Goal: Information Seeking & Learning: Find specific fact

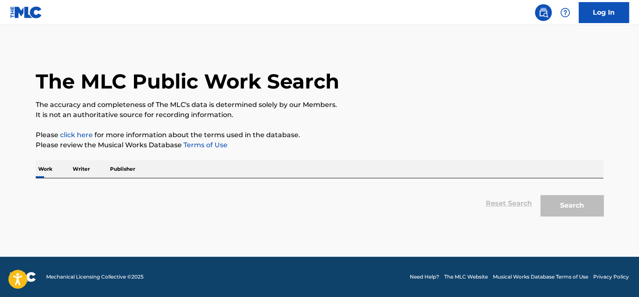
click at [75, 176] on p "Writer" at bounding box center [81, 169] width 22 height 18
click at [81, 175] on p "Writer" at bounding box center [81, 169] width 22 height 18
click at [57, 176] on div "Work Writer Publisher" at bounding box center [320, 169] width 568 height 18
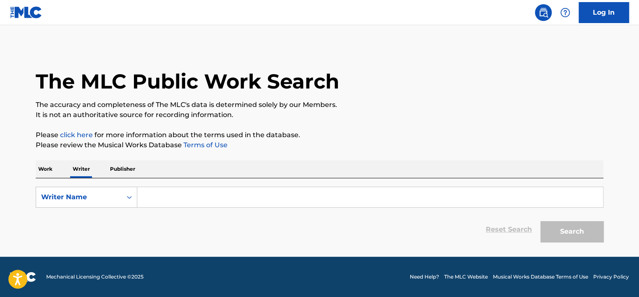
click at [45, 174] on p "Work" at bounding box center [45, 169] width 19 height 18
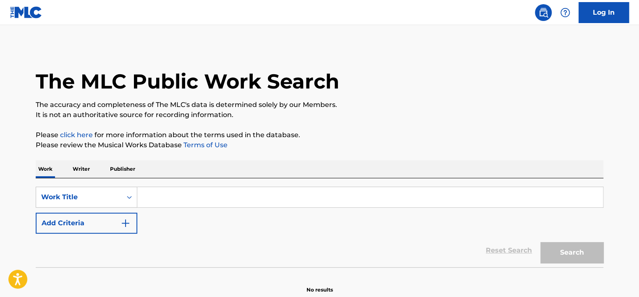
click at [76, 171] on p "Writer" at bounding box center [81, 169] width 22 height 18
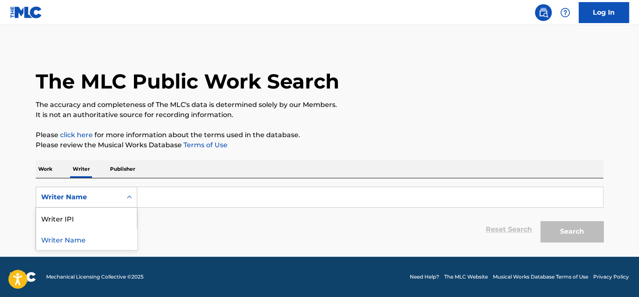
click at [78, 194] on div "Writer Name" at bounding box center [79, 197] width 76 height 10
click at [80, 212] on div "Writer IPI" at bounding box center [86, 218] width 101 height 21
click at [145, 189] on input "Search Form" at bounding box center [370, 197] width 466 height 20
type input "01149553539"
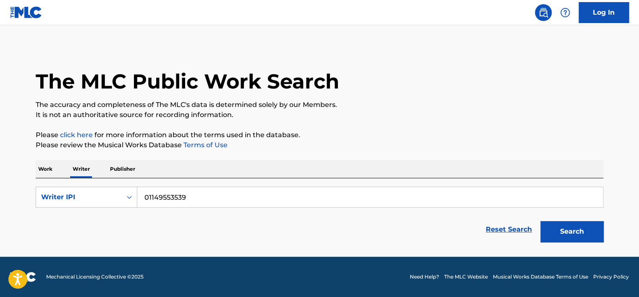
click at [591, 224] on button "Search" at bounding box center [572, 231] width 63 height 21
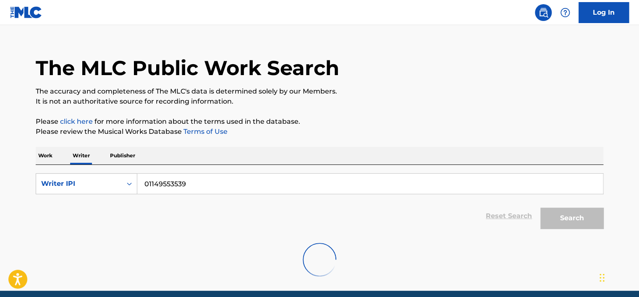
scroll to position [47, 0]
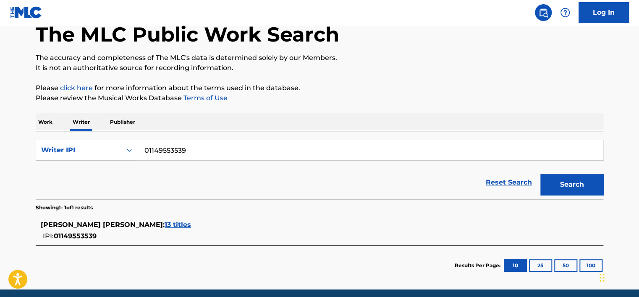
click at [165, 227] on span "[PERSON_NAME] [PERSON_NAME] :" at bounding box center [103, 225] width 124 height 8
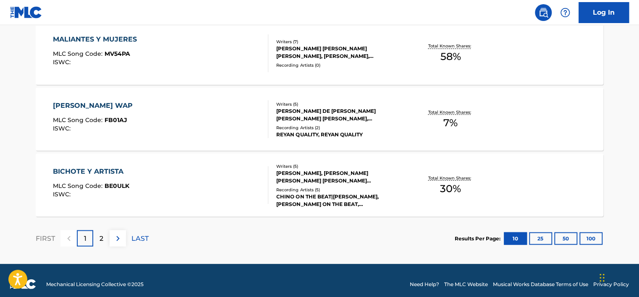
scroll to position [731, 0]
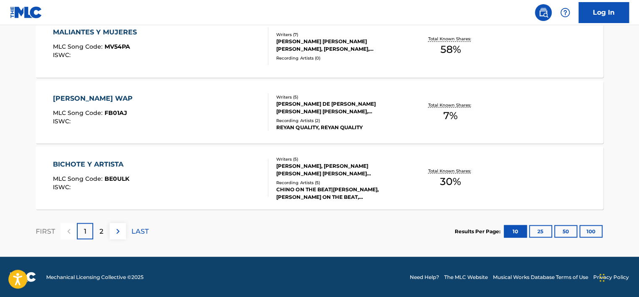
click at [104, 230] on div "2" at bounding box center [101, 231] width 16 height 16
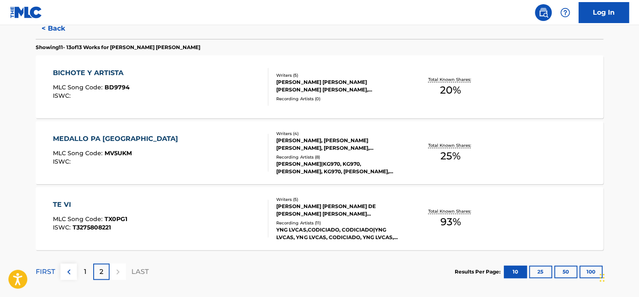
scroll to position [269, 0]
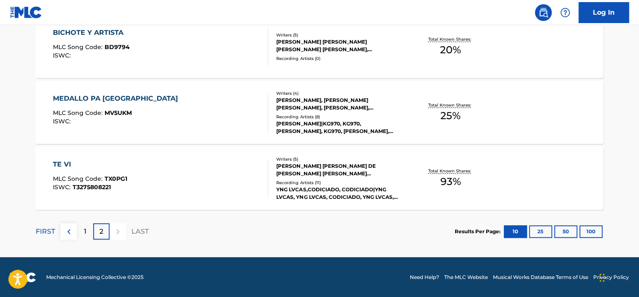
click at [367, 102] on div "[PERSON_NAME], [PERSON_NAME] [PERSON_NAME], [PERSON_NAME], [PERSON_NAME]" at bounding box center [339, 104] width 127 height 15
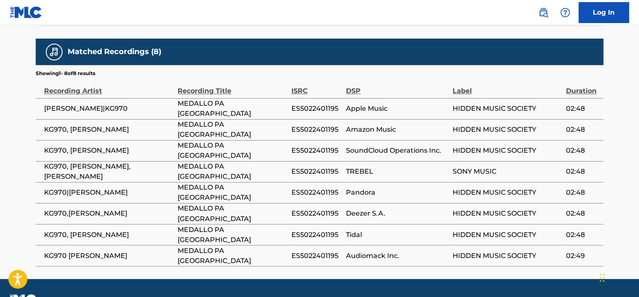
scroll to position [585, 0]
